Goal: Information Seeking & Learning: Learn about a topic

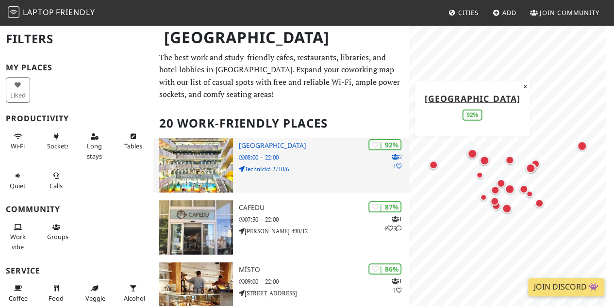
click at [304, 171] on p "Technická 2710/6" at bounding box center [324, 169] width 170 height 9
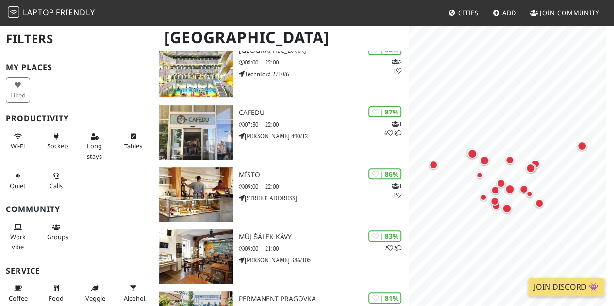
scroll to position [96, 0]
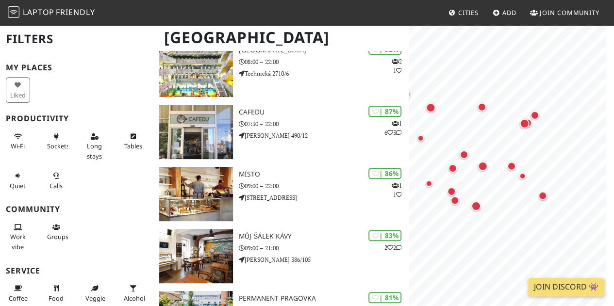
drag, startPoint x: 494, startPoint y: 192, endPoint x: 436, endPoint y: 170, distance: 62.6
click at [447, 170] on div "Map marker" at bounding box center [453, 168] width 13 height 13
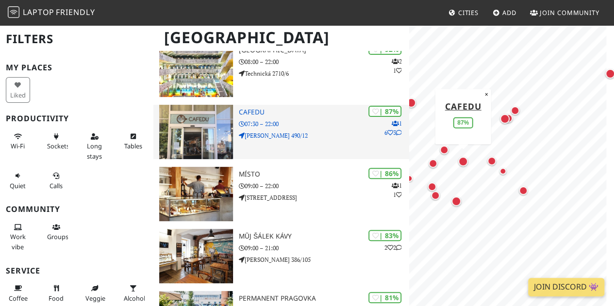
click at [288, 132] on p "Škrétova 490/12" at bounding box center [324, 135] width 170 height 9
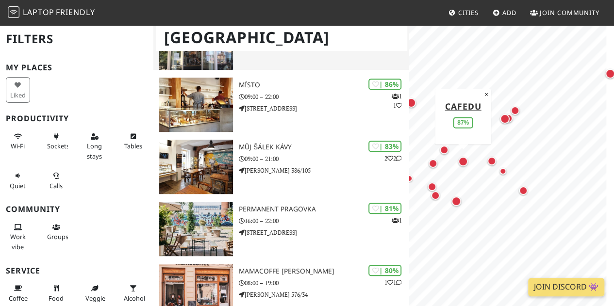
scroll to position [187, 0]
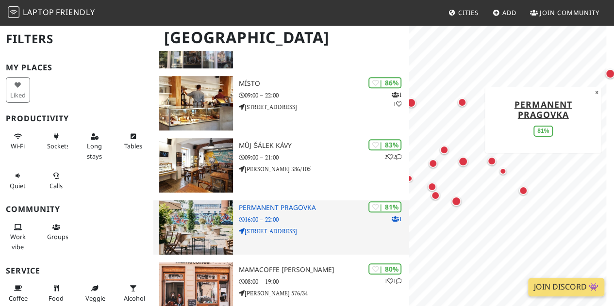
click at [311, 240] on div "| 81% 1 Permanent Pragovka 16:00 – 22:00 34 A, Kolbenova 923" at bounding box center [324, 228] width 170 height 54
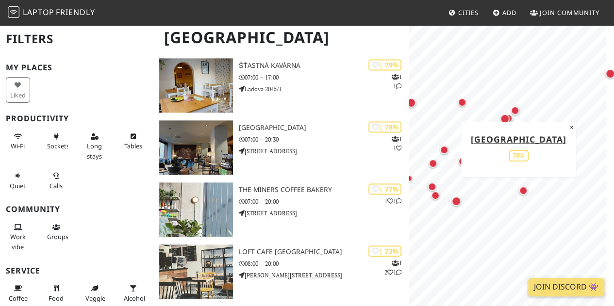
scroll to position [644, 0]
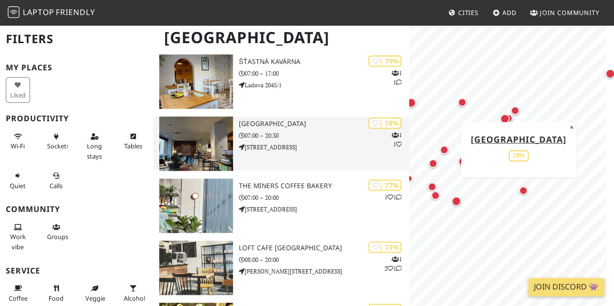
click at [298, 134] on p "07:00 – 20:30" at bounding box center [324, 135] width 170 height 9
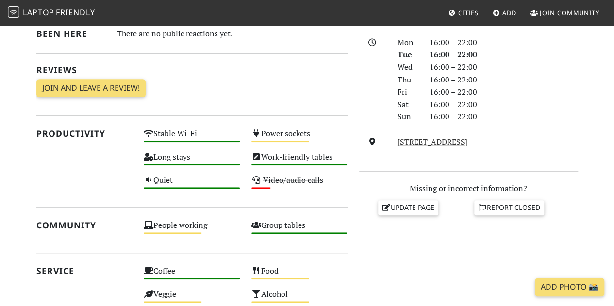
scroll to position [568, 0]
